Goal: Information Seeking & Learning: Learn about a topic

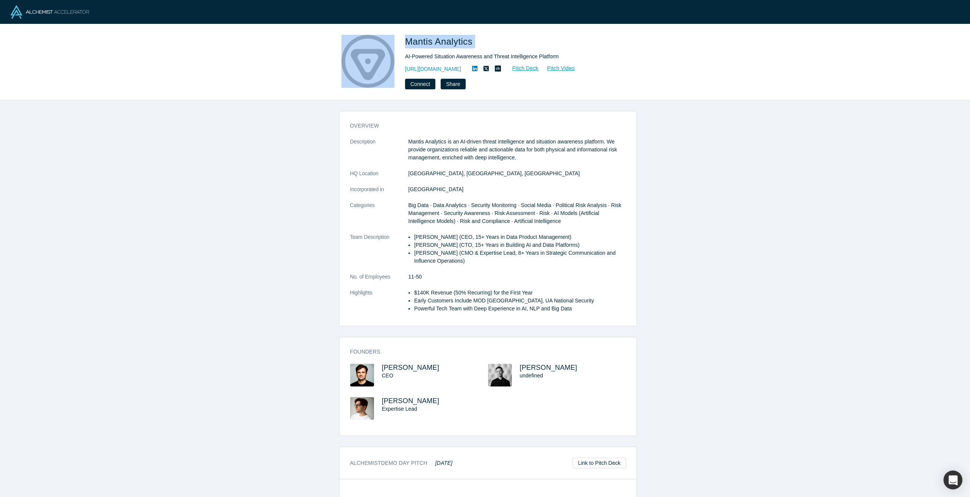
drag, startPoint x: 485, startPoint y: 47, endPoint x: 399, endPoint y: 45, distance: 86.4
click at [399, 45] on div "Mantis Analytics AI-Powered Situation Awareness and Threat Intelligence Platfor…" at bounding box center [485, 62] width 298 height 55
copy div "Mantis Analytics"
drag, startPoint x: 581, startPoint y: 56, endPoint x: 405, endPoint y: 56, distance: 176.5
click at [405, 56] on div "Mantis Analytics AI-Powered Situation Awareness and Threat Intelligence Platfor…" at bounding box center [485, 62] width 298 height 55
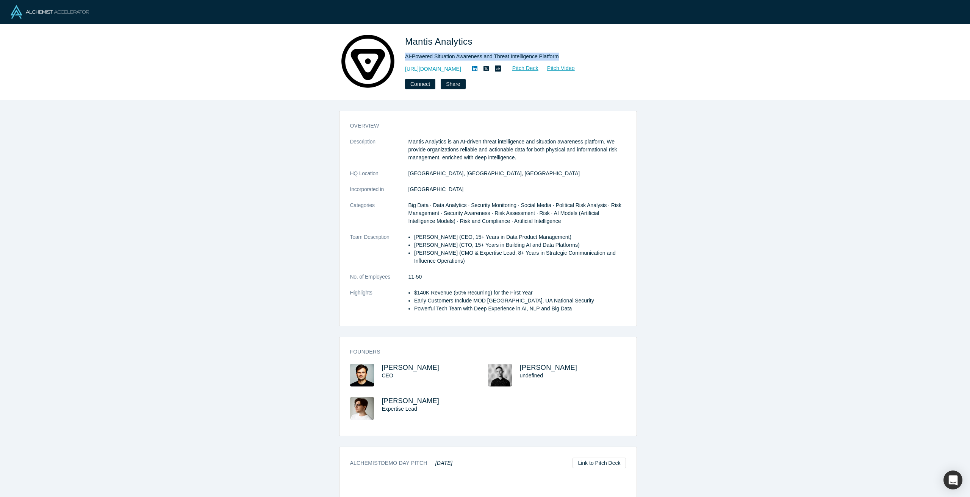
copy div "AI-Powered Situation Awareness and Threat Intelligence Platform"
